Goal: Task Accomplishment & Management: Use online tool/utility

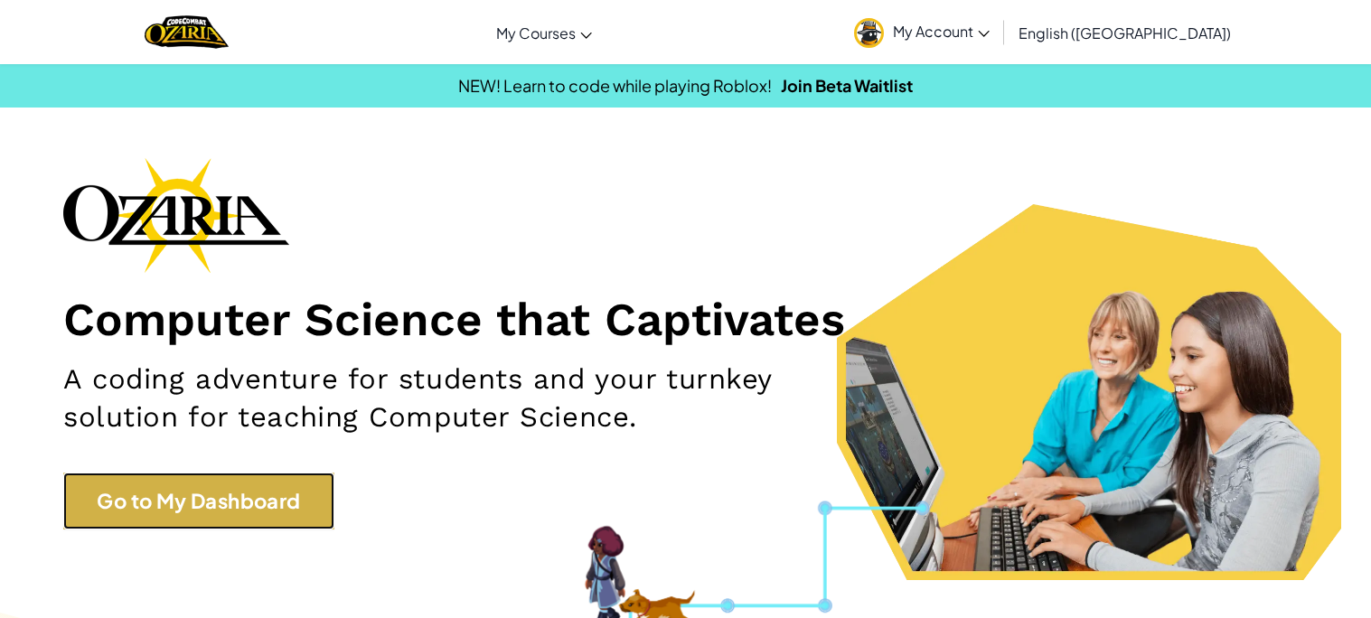
click at [291, 491] on link "Go to My Dashboard" at bounding box center [198, 501] width 271 height 57
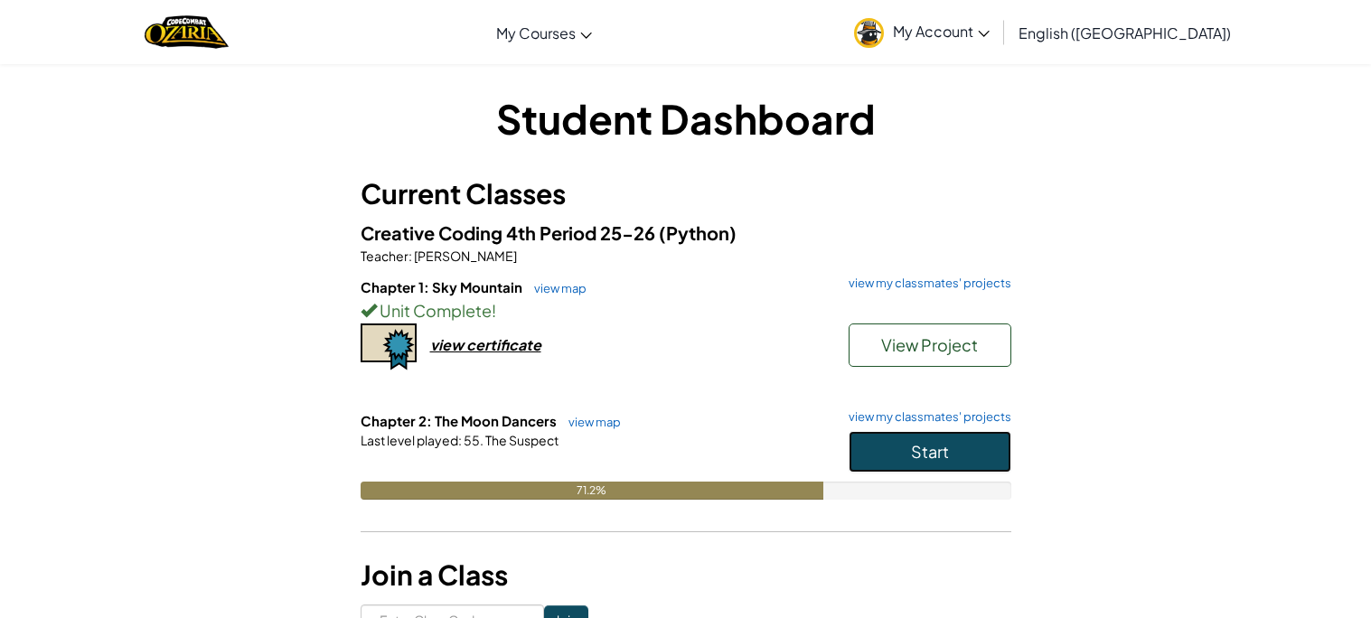
click at [876, 436] on button "Start" at bounding box center [929, 452] width 163 height 42
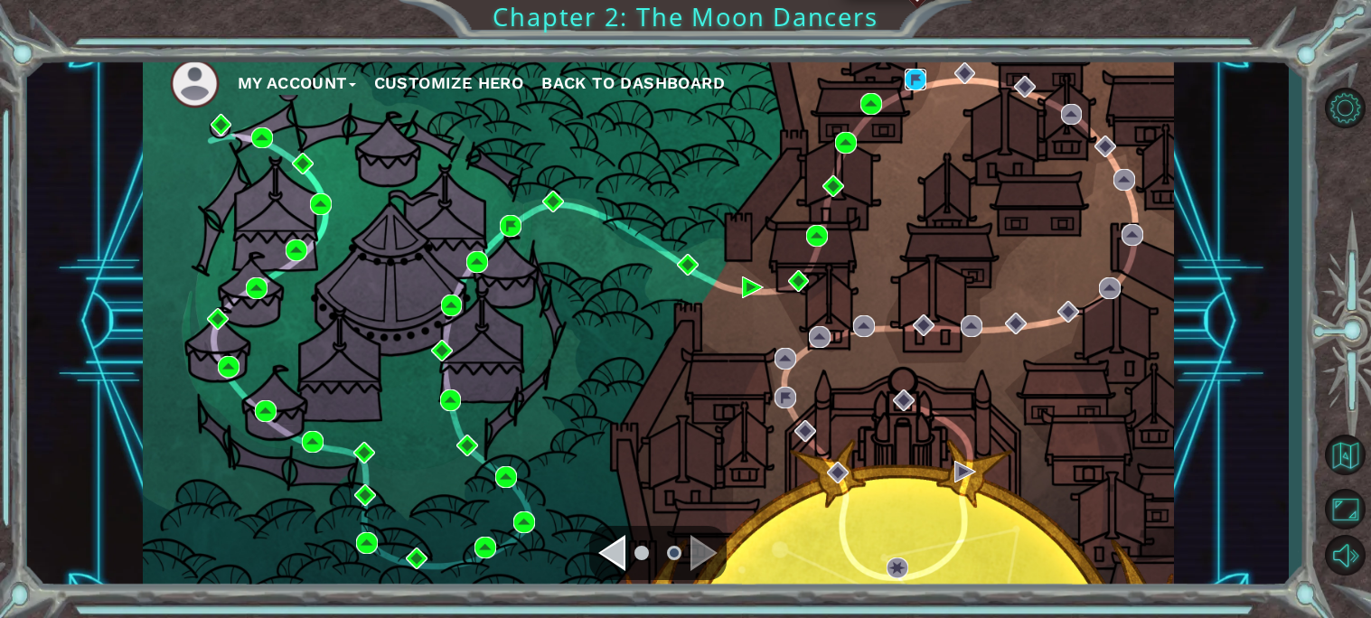
click at [914, 89] on img at bounding box center [915, 80] width 22 height 22
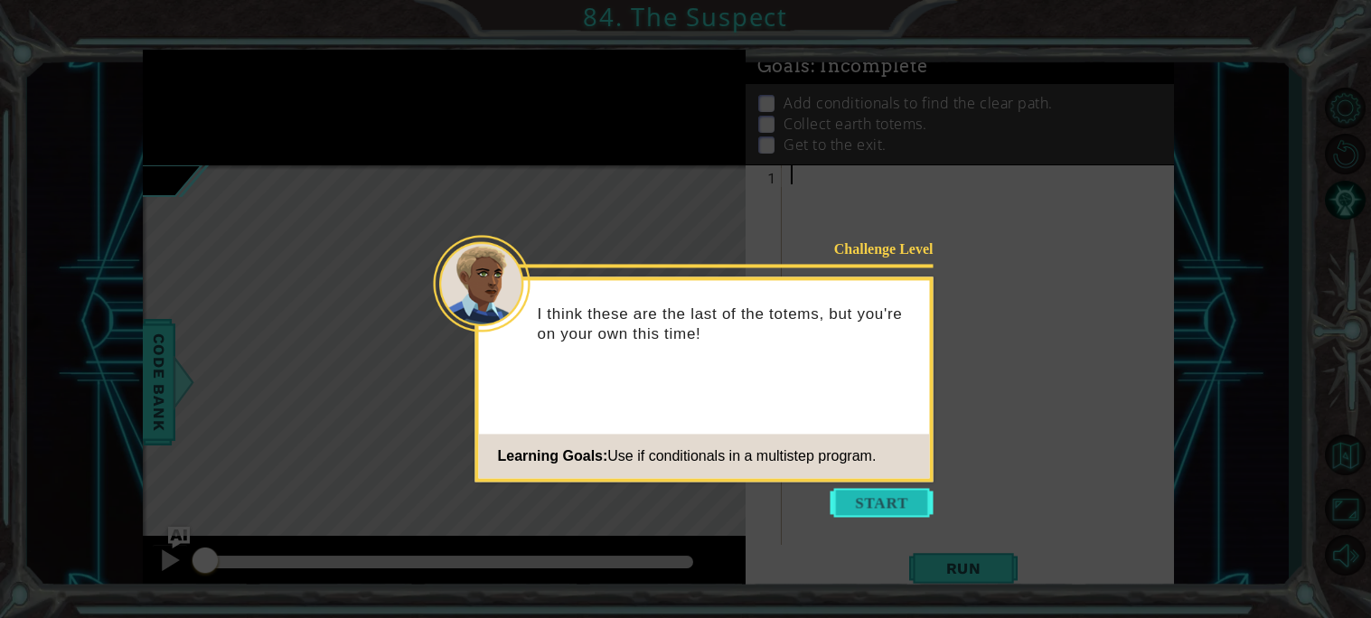
click at [885, 501] on button "Start" at bounding box center [881, 502] width 103 height 29
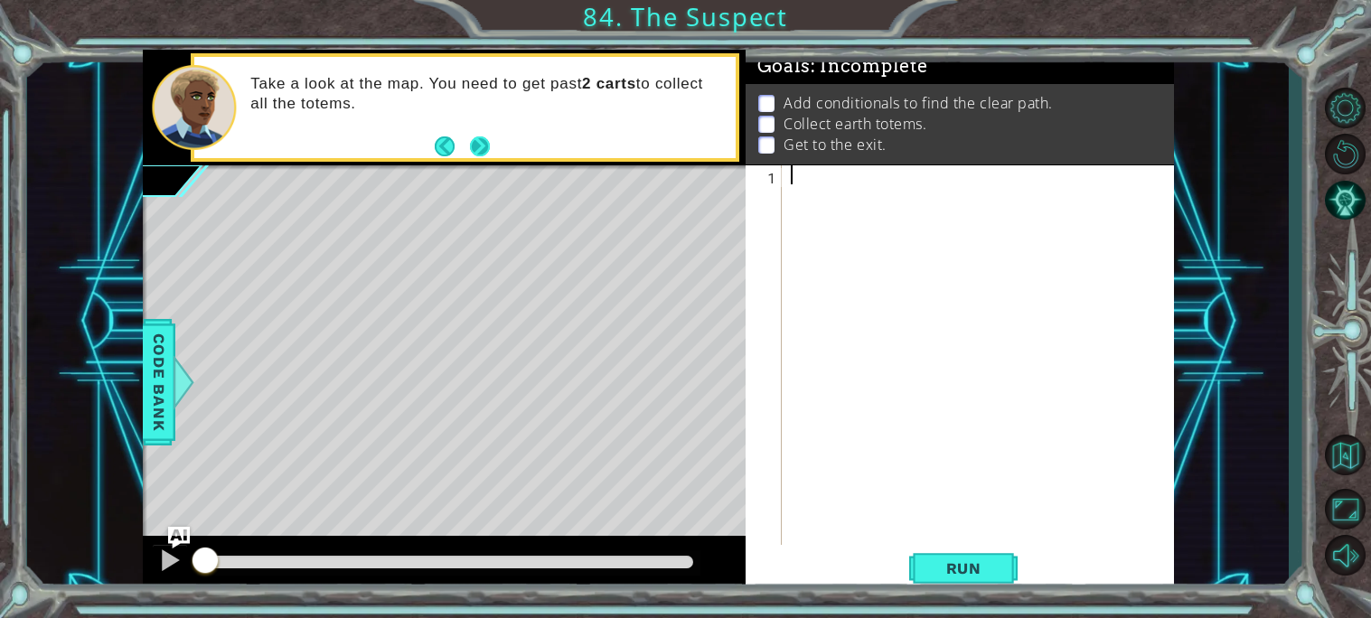
click at [471, 144] on button "Next" at bounding box center [480, 146] width 23 height 23
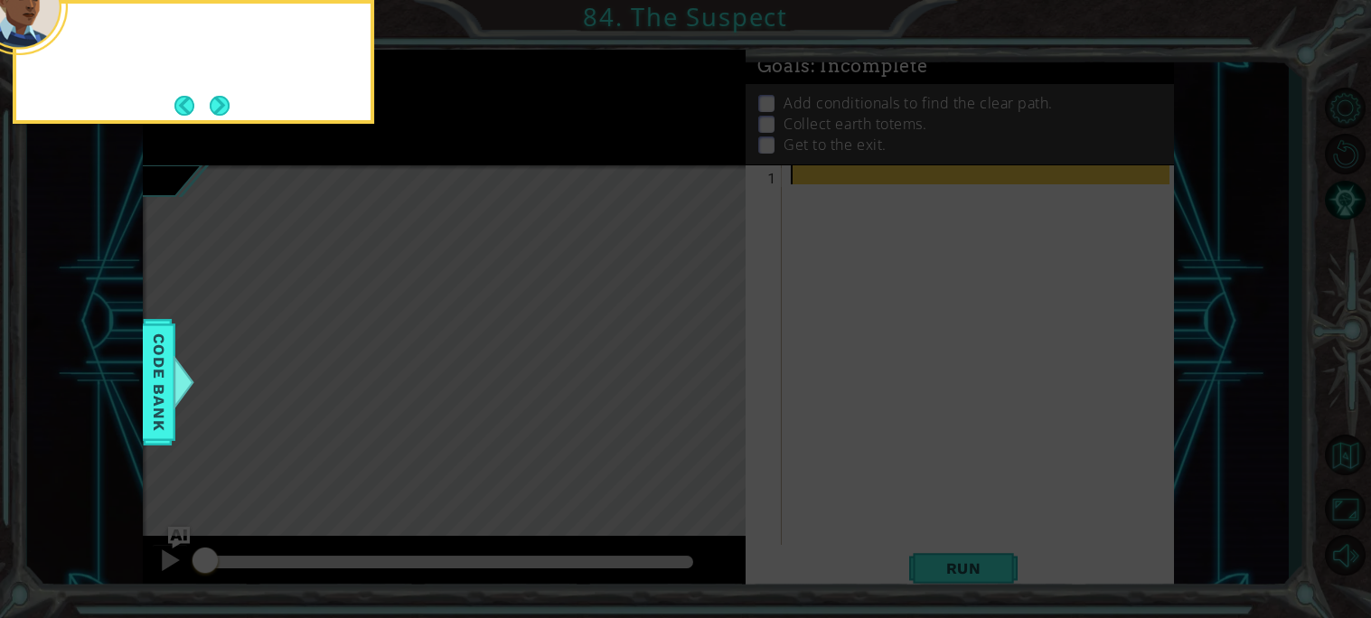
click at [471, 144] on icon at bounding box center [685, 309] width 1371 height 618
click at [219, 108] on button "Next" at bounding box center [219, 105] width 33 height 33
click at [219, 108] on button "Next" at bounding box center [218, 105] width 33 height 33
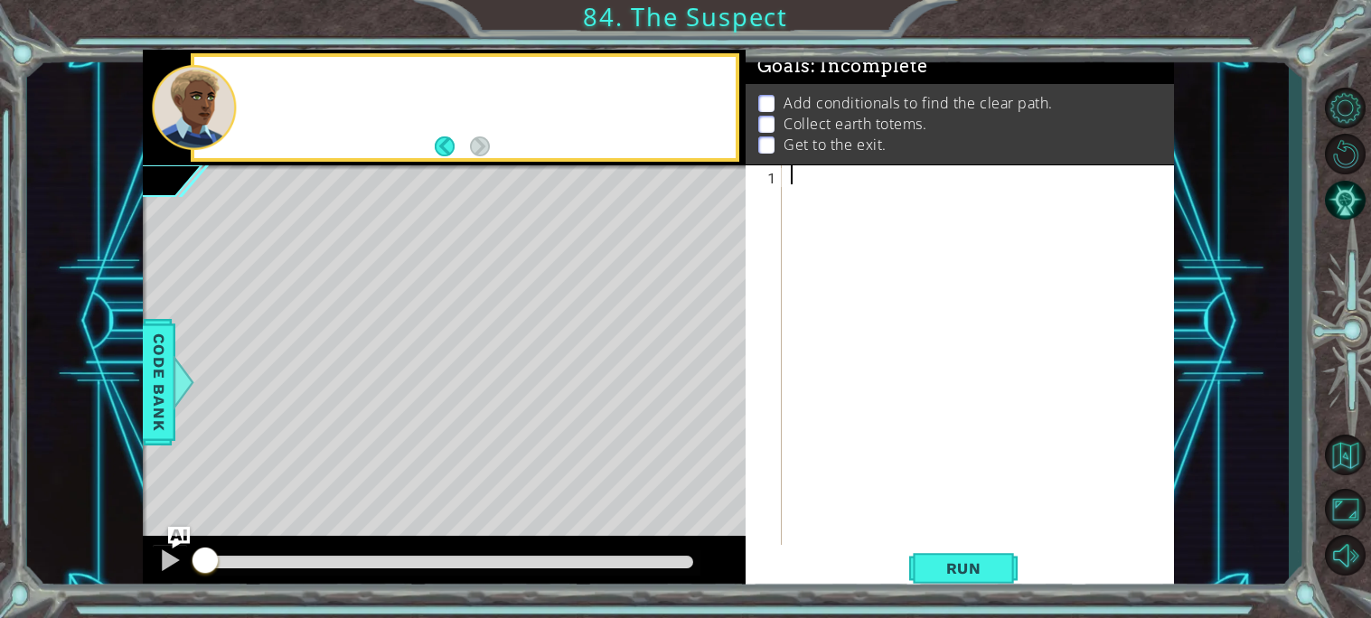
click at [219, 108] on div at bounding box center [194, 108] width 84 height 86
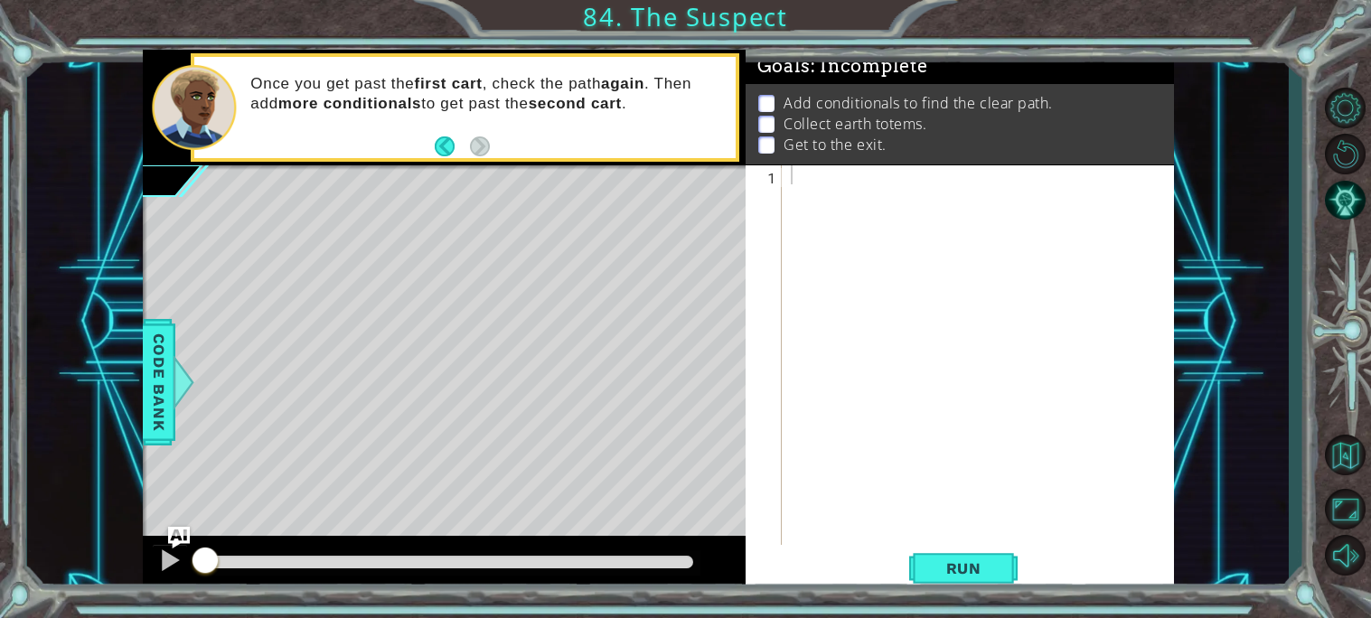
click at [798, 176] on div at bounding box center [982, 373] width 391 height 417
click at [804, 179] on div "is pathFree = hero . moveRight ( 4 )" at bounding box center [982, 373] width 391 height 417
type textarea "if pathFree = hero.moveRight(4)"
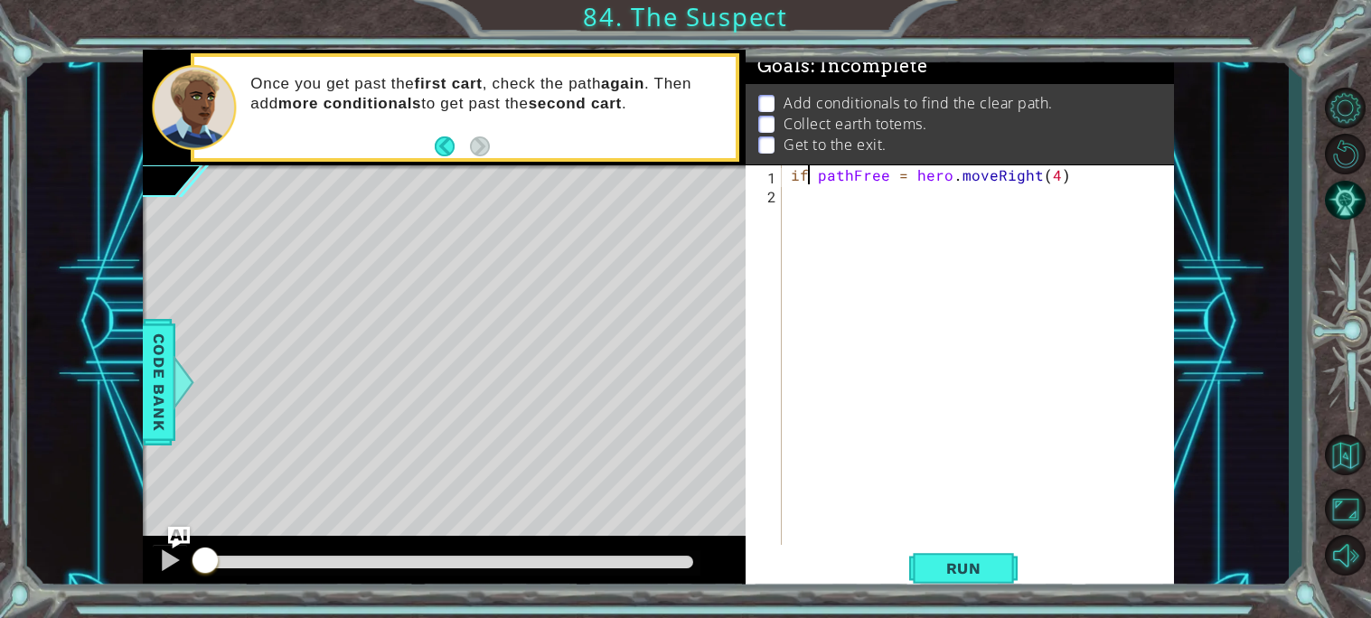
click at [1076, 183] on div "if pathFree = hero . moveRight ( 4 )" at bounding box center [982, 373] width 391 height 417
click at [788, 176] on div "if pathFree = hero . moveRight ( 4 )" at bounding box center [982, 373] width 391 height 417
type textarea "if pathFree = hero.moveRight(4)"
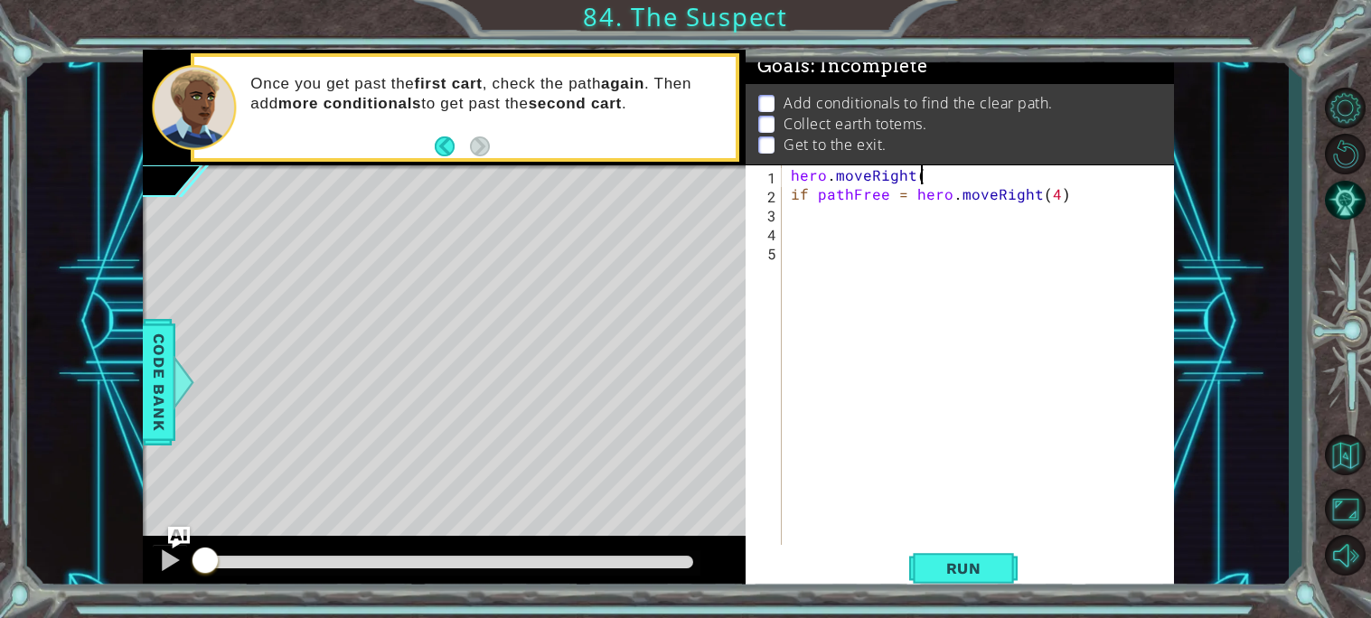
type textarea "hero.moveRight()"
click at [967, 218] on div "hero . moveRight ( ) pathFree = hero . canmoveRight if pathFree = hero . moveRi…" at bounding box center [982, 373] width 391 height 417
click at [966, 194] on div "hero . moveRight ( ) pathFree = hero . canmoveRight if pathFree = hero . moveRi…" at bounding box center [982, 373] width 391 height 417
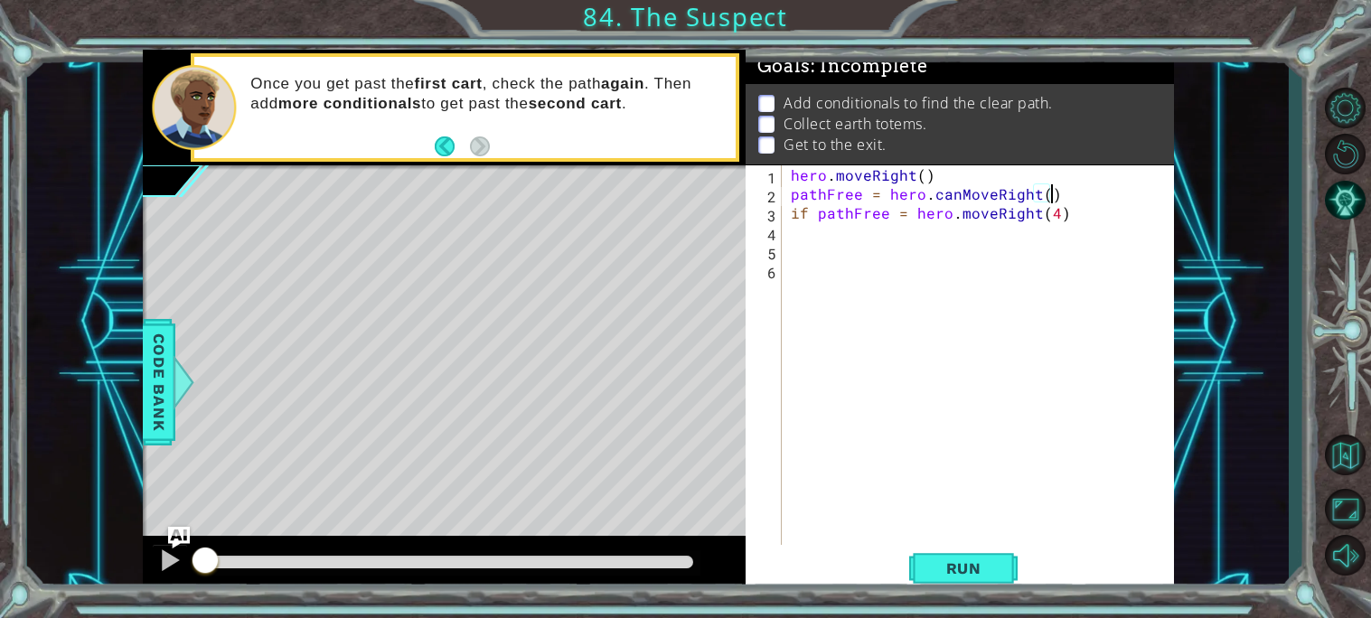
click at [1059, 206] on div "hero . moveRight ( ) pathFree = hero . canMoveRight ( ) if pathFree = hero . mo…" at bounding box center [982, 373] width 391 height 417
type textarea "if pathFree == True:"
type textarea "hero.moveRight(3)"
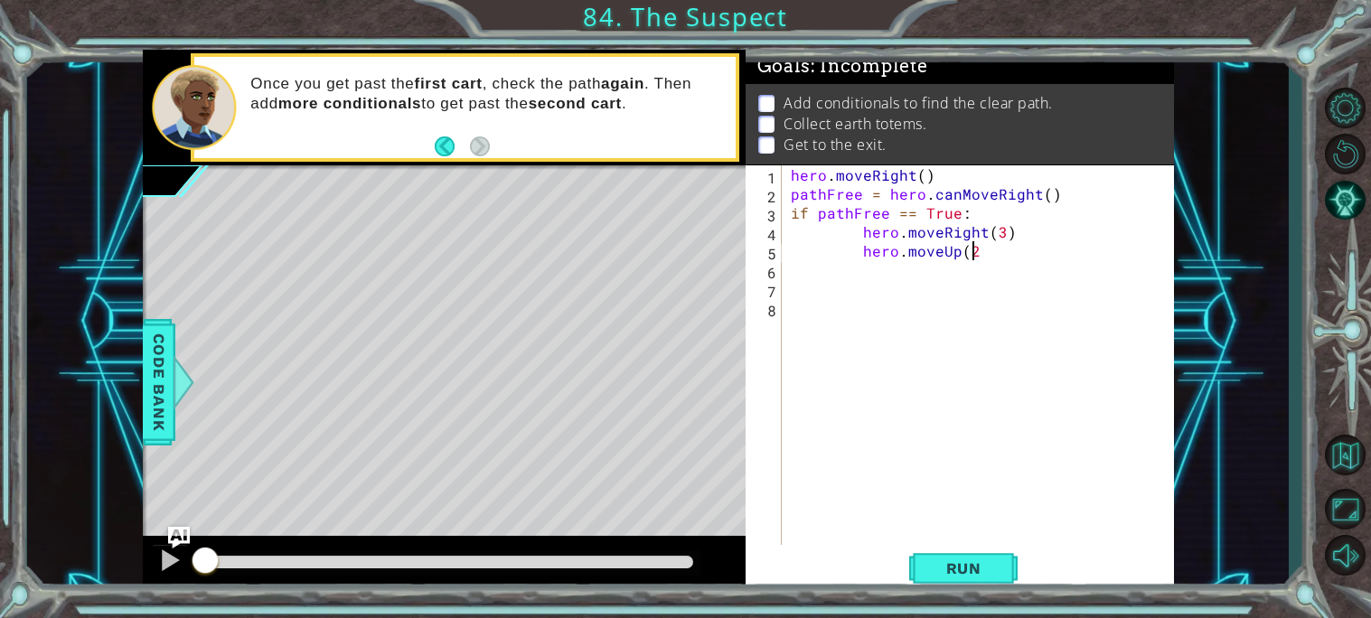
type textarea "hero.moveUp(2)"
type textarea "if pathFree == False:"
click at [872, 234] on div "hero . moveRight ( ) pathFree = hero . canMoveRight ( ) if pathFree == True : h…" at bounding box center [986, 373] width 383 height 417
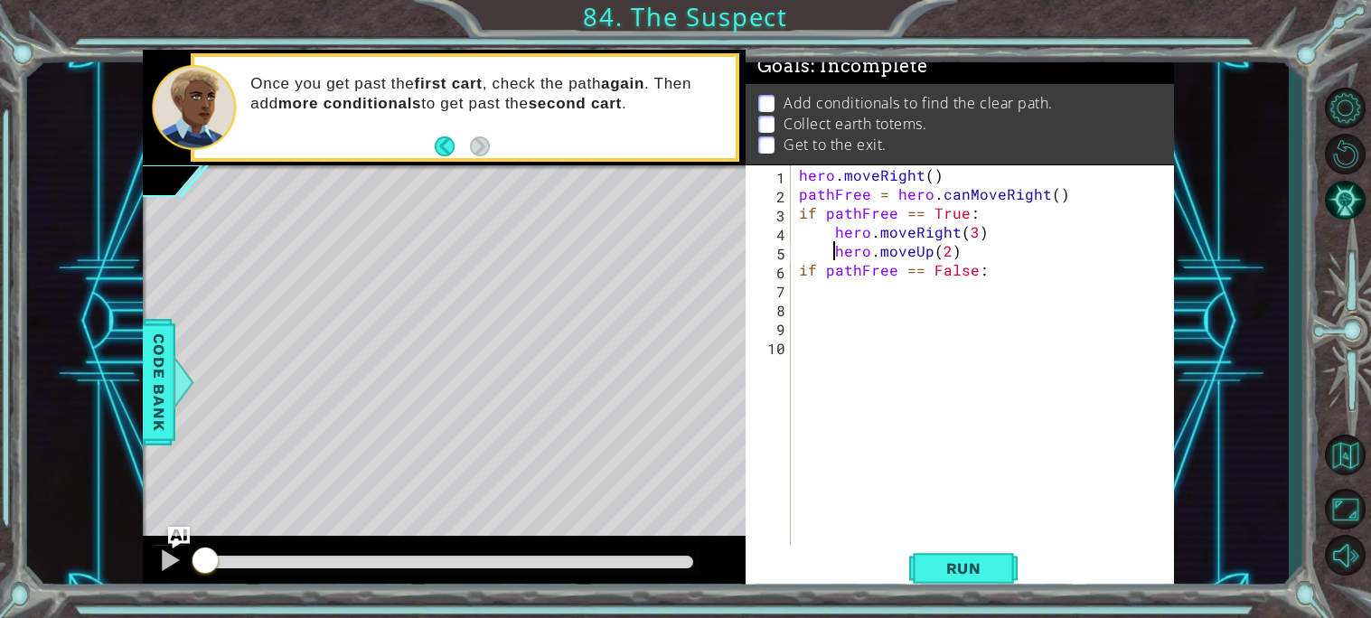
click at [998, 267] on div "hero . moveRight ( ) pathFree = hero . canMoveRight ( ) if pathFree == True : h…" at bounding box center [986, 373] width 383 height 417
type textarea "if pathFree == False:"
type textarea "hero.moveUp(2)"
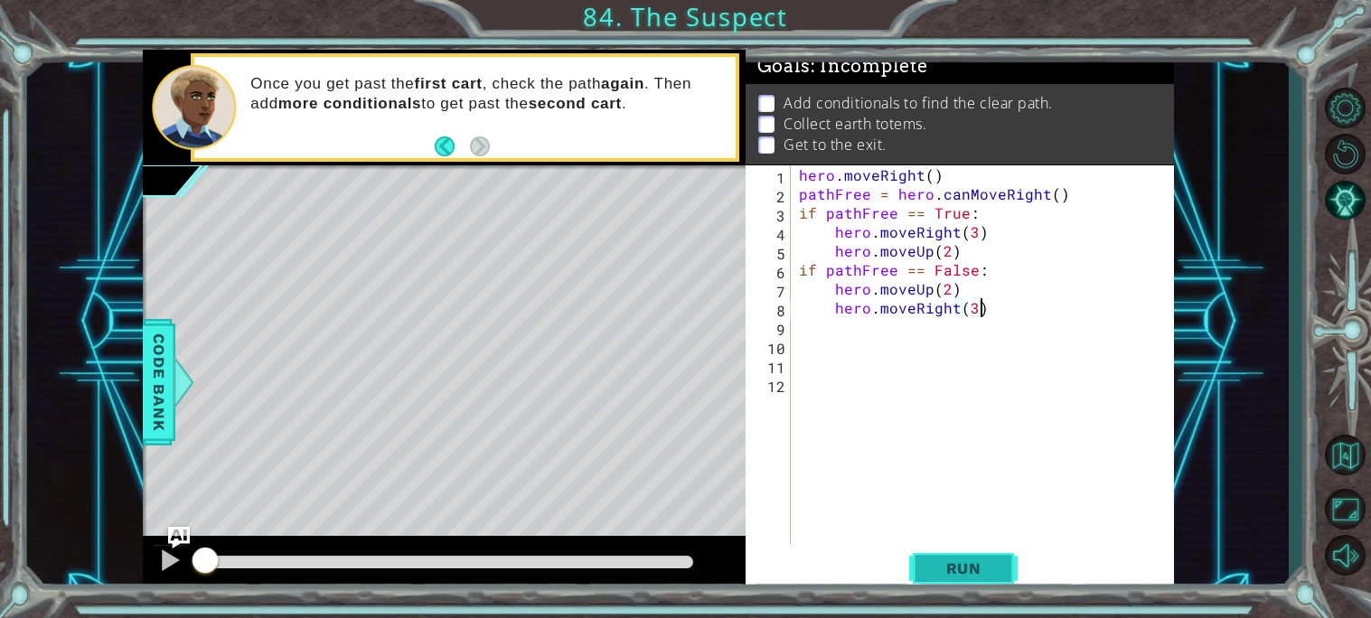
type textarea "hero.moveRight(3)"
click at [949, 576] on span "Run" at bounding box center [963, 568] width 71 height 18
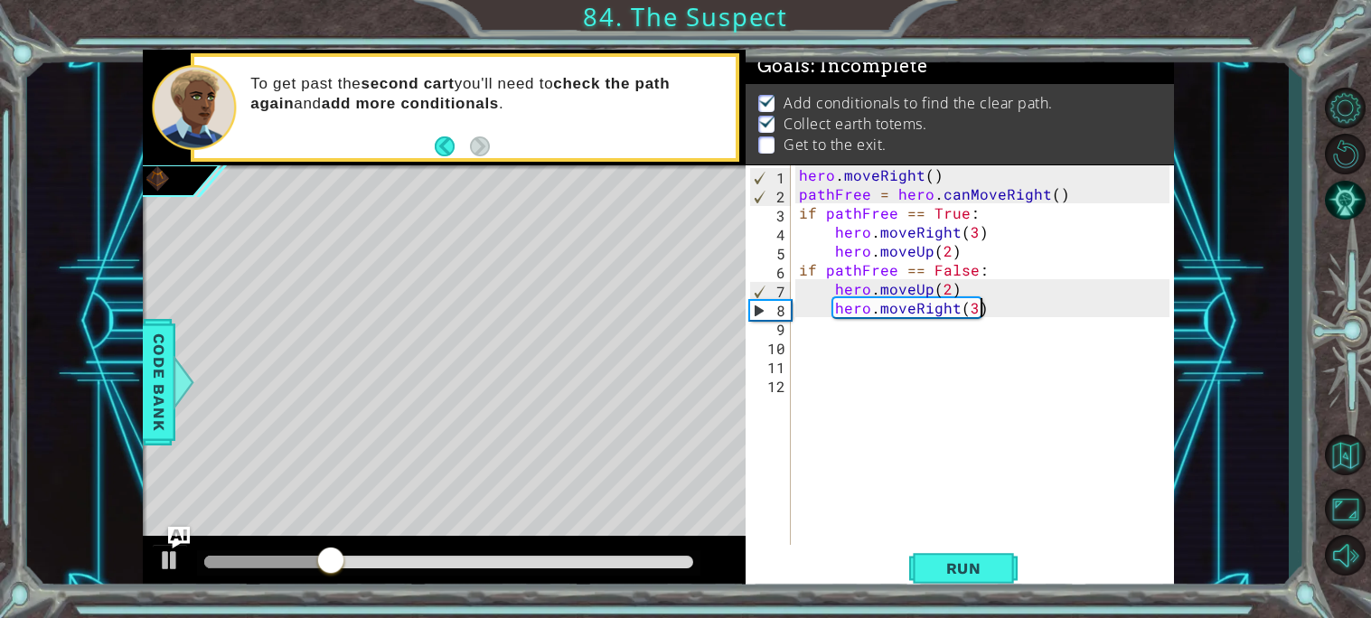
click at [801, 339] on div "hero . moveRight ( ) pathFree = hero . canMoveRight ( ) if pathFree == True : h…" at bounding box center [986, 373] width 383 height 417
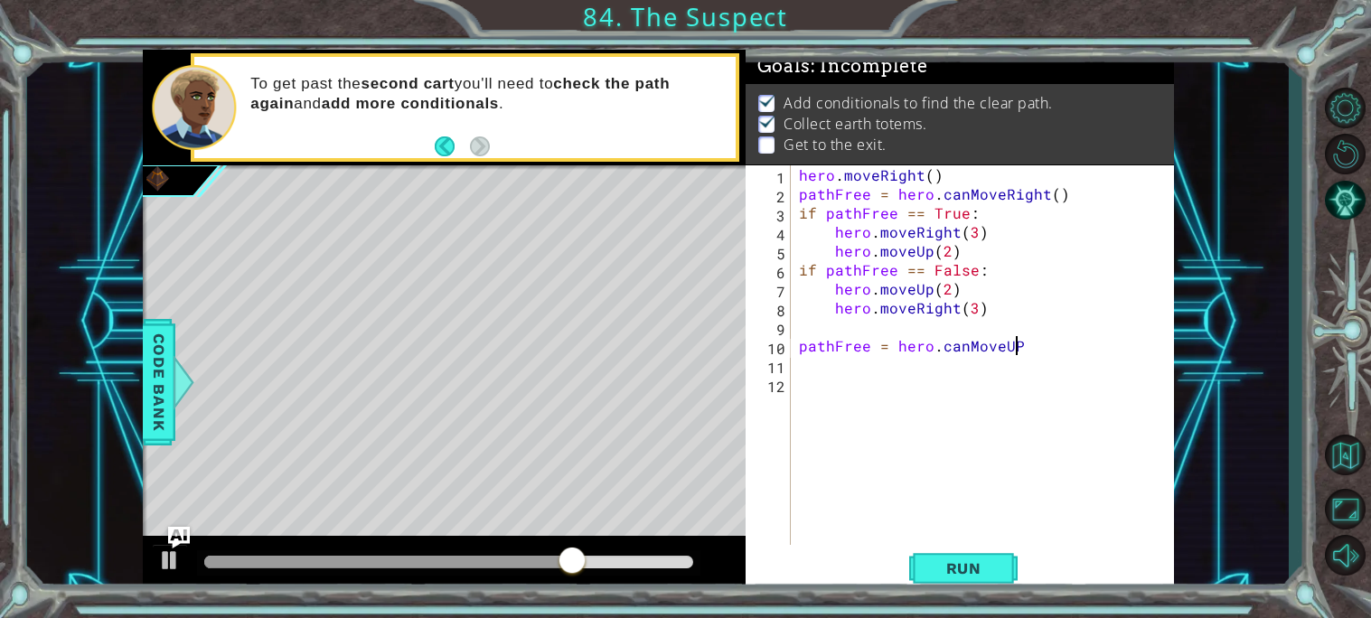
scroll to position [0, 12]
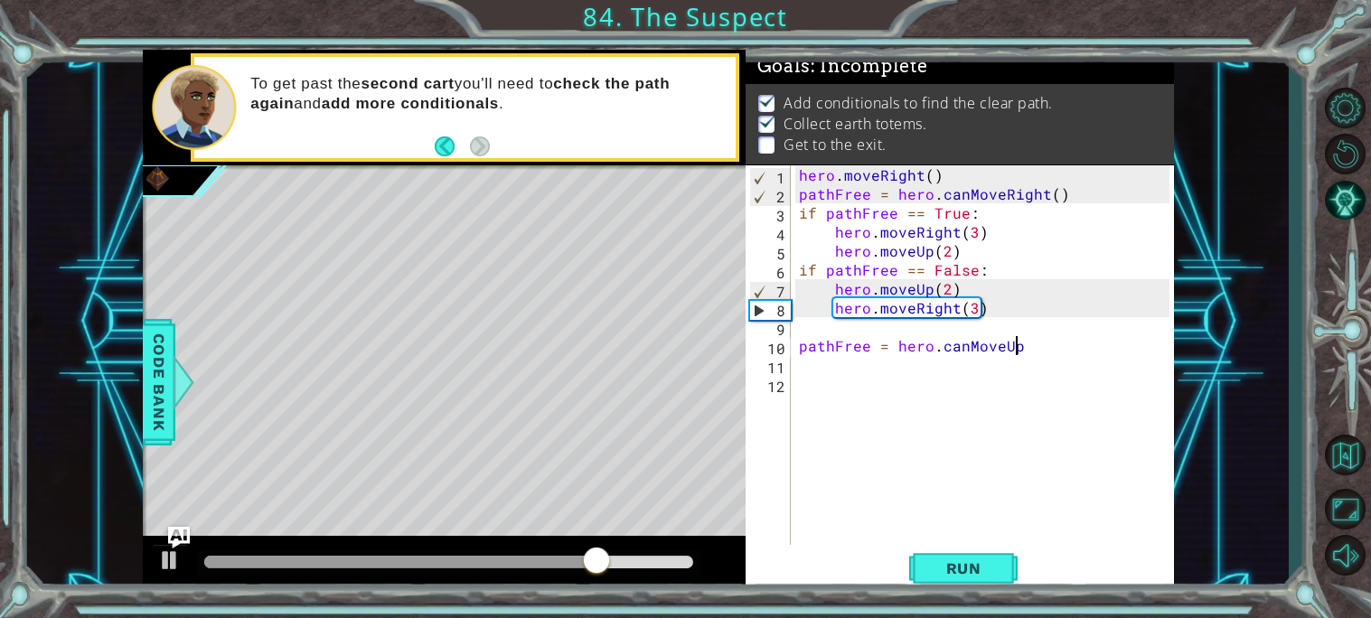
type textarea "pathFree = hero.canMoveUp()"
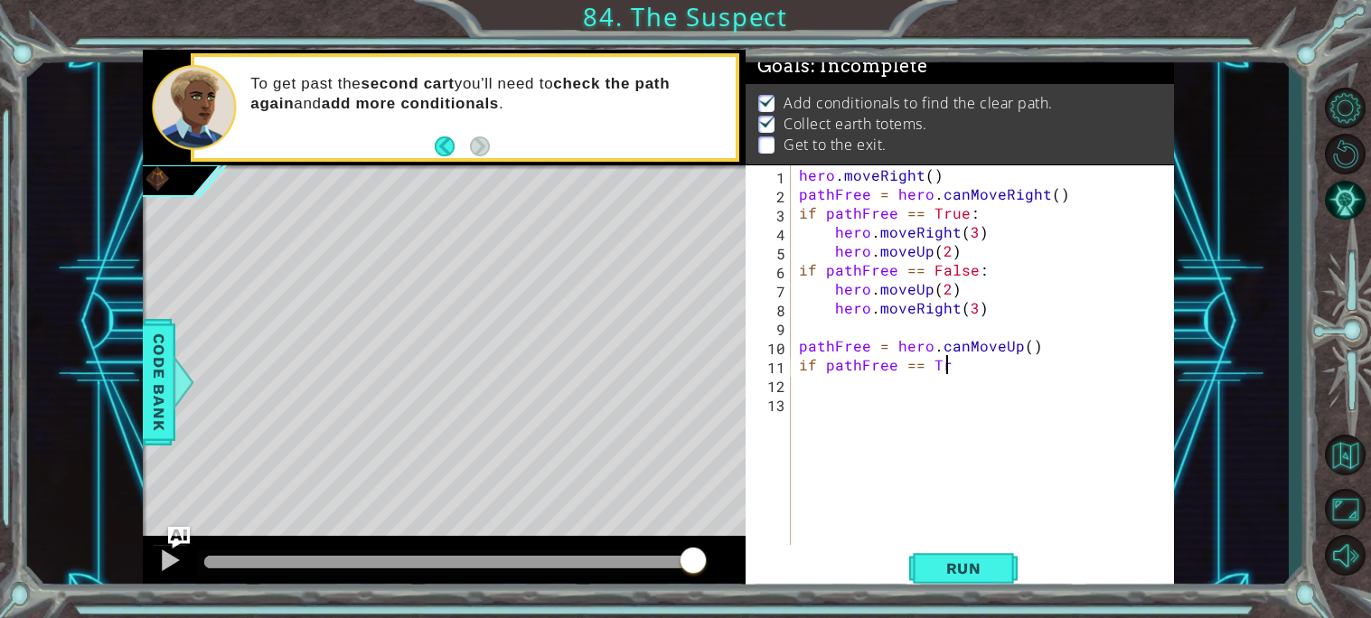
scroll to position [0, 8]
type textarea "if pathFree == True:"
type textarea "hero.moveUp(2)"
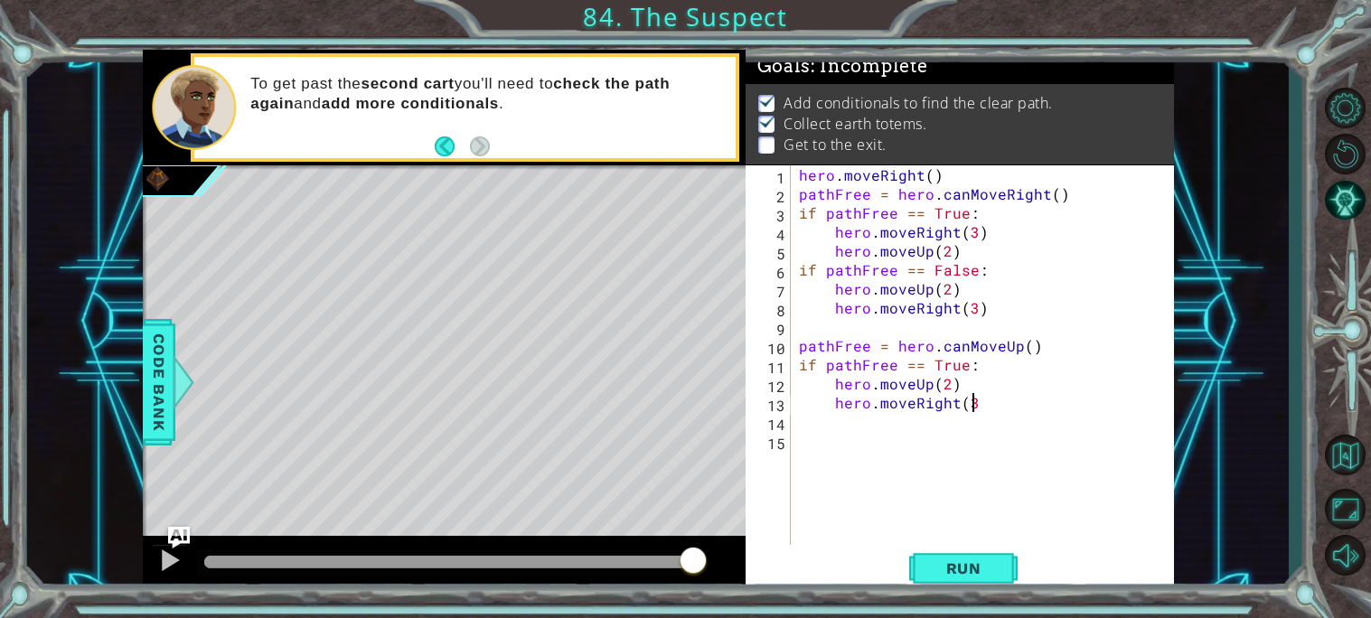
type textarea "hero.moveRight(3)"
